Goal: Task Accomplishment & Management: Manage account settings

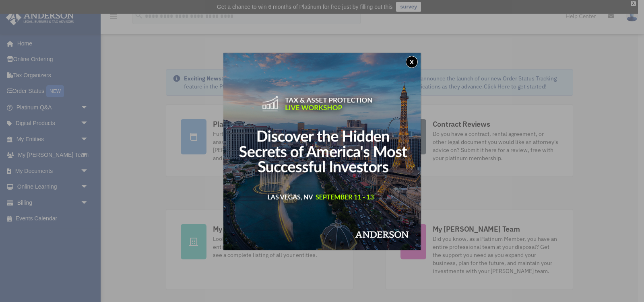
click at [411, 61] on button "x" at bounding box center [412, 62] width 12 height 12
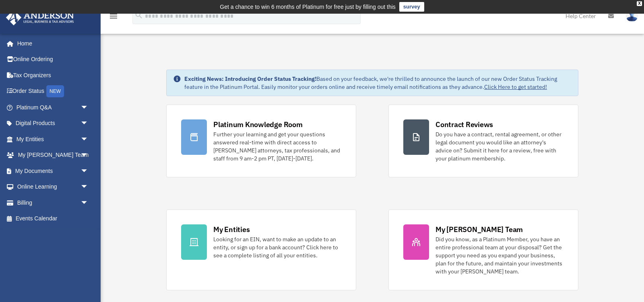
click at [631, 17] on img at bounding box center [632, 16] width 12 height 12
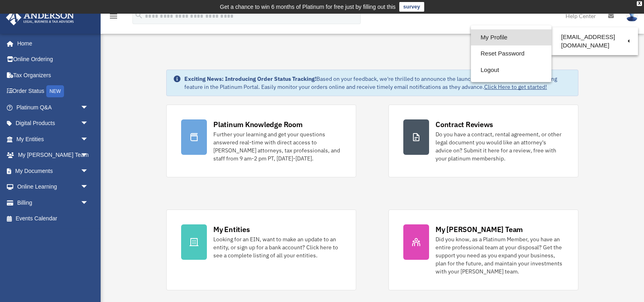
click at [511, 36] on link "My Profile" at bounding box center [511, 37] width 81 height 17
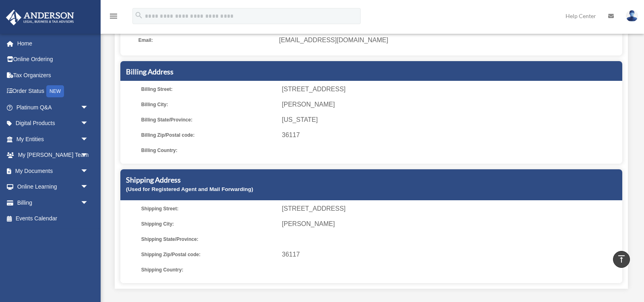
scroll to position [122, 0]
click at [23, 44] on link "Home" at bounding box center [53, 43] width 95 height 16
